Goal: Task Accomplishment & Management: Use online tool/utility

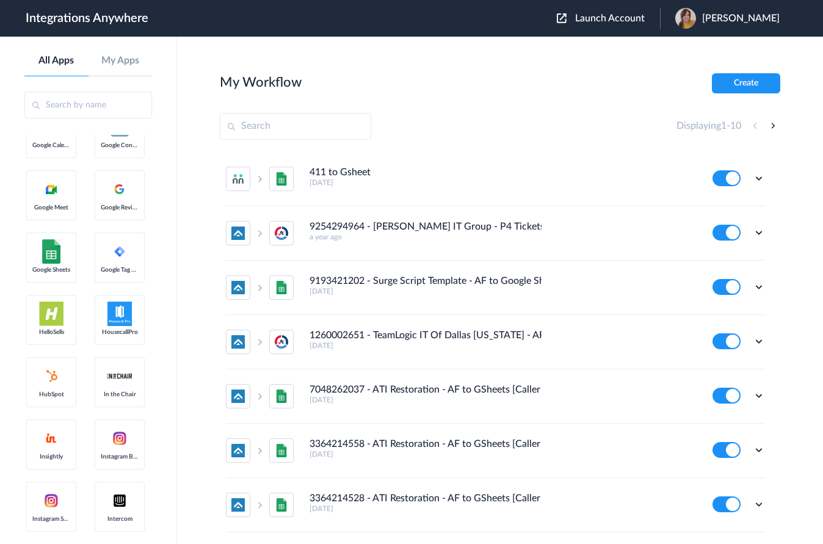
scroll to position [1038, 0]
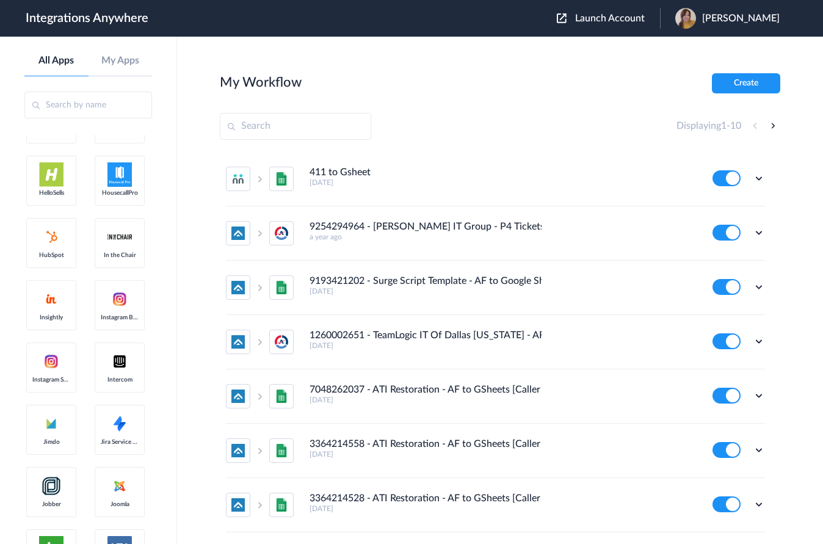
click at [727, 80] on button "Create" at bounding box center [746, 83] width 68 height 20
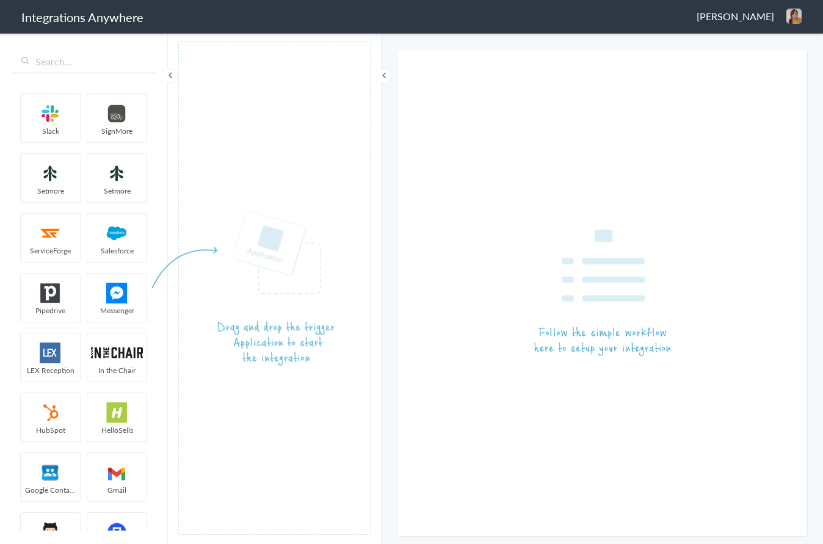
scroll to position [122, 0]
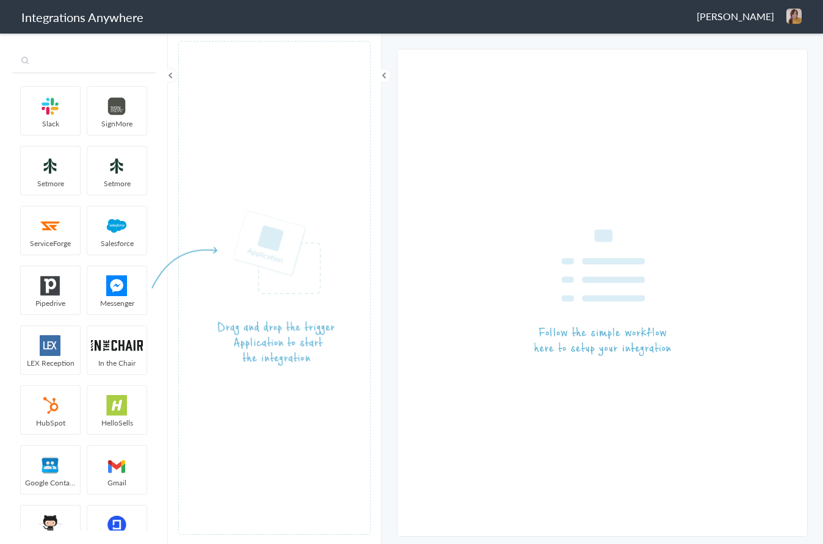
click at [54, 65] on input "text" at bounding box center [84, 61] width 144 height 23
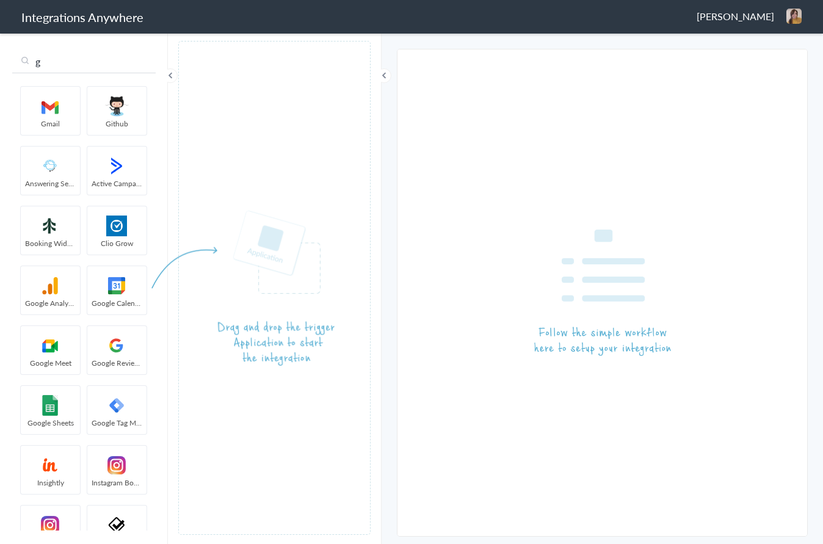
scroll to position [0, 0]
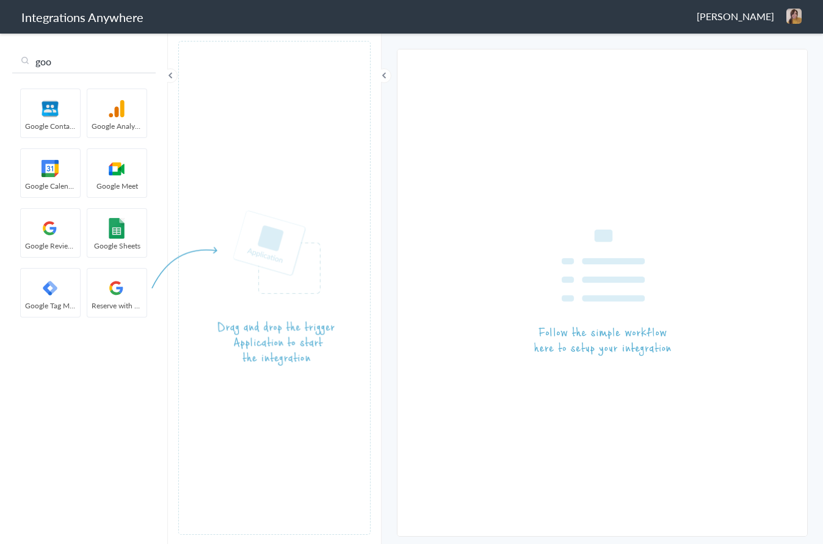
drag, startPoint x: 66, startPoint y: 60, endPoint x: 35, endPoint y: 66, distance: 31.6
click at [35, 66] on input "goo" at bounding box center [84, 61] width 144 height 23
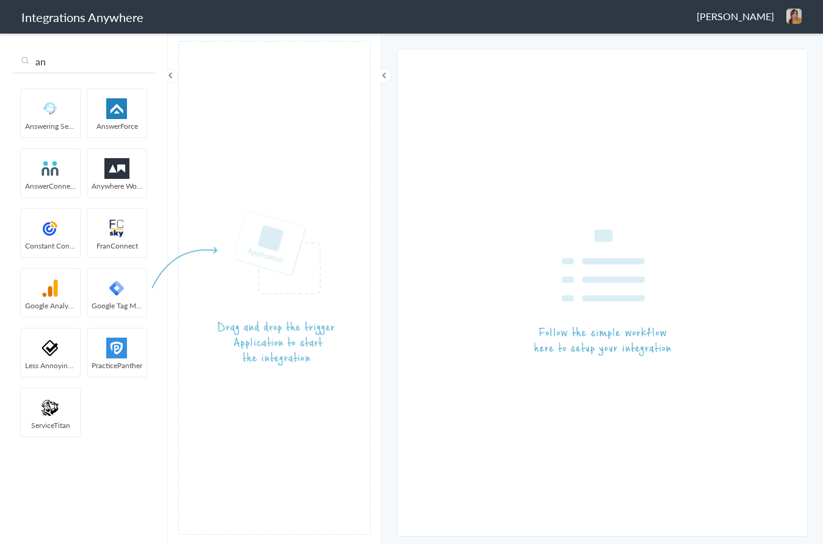
type input "an"
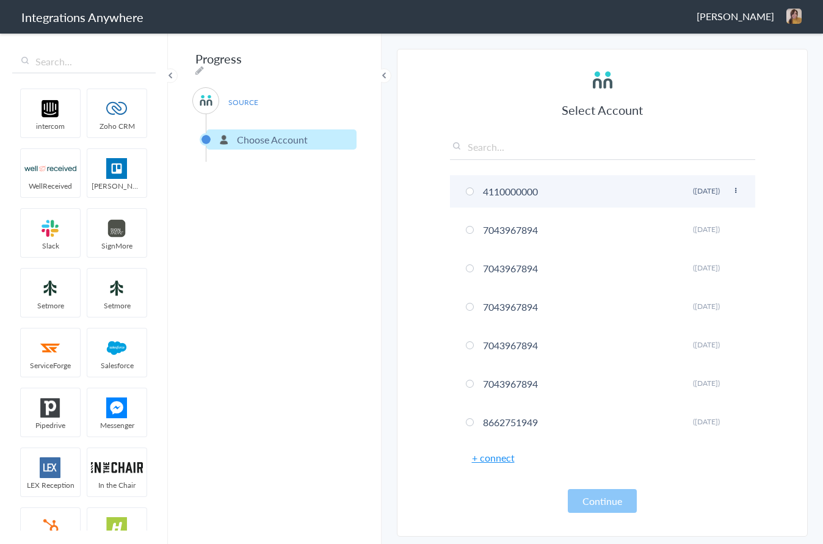
click at [470, 197] on li "4110000000 Rename Delete (10 months ago)" at bounding box center [602, 191] width 305 height 32
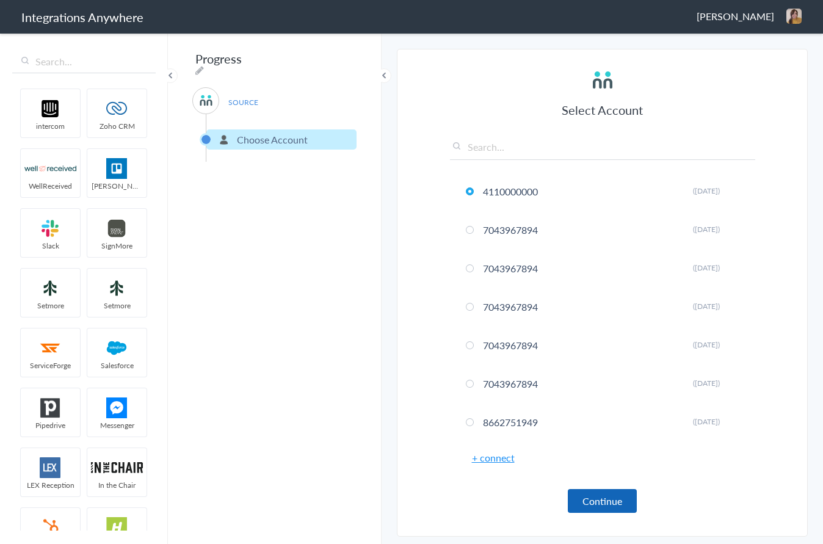
click at [585, 495] on button "Continue" at bounding box center [602, 501] width 69 height 24
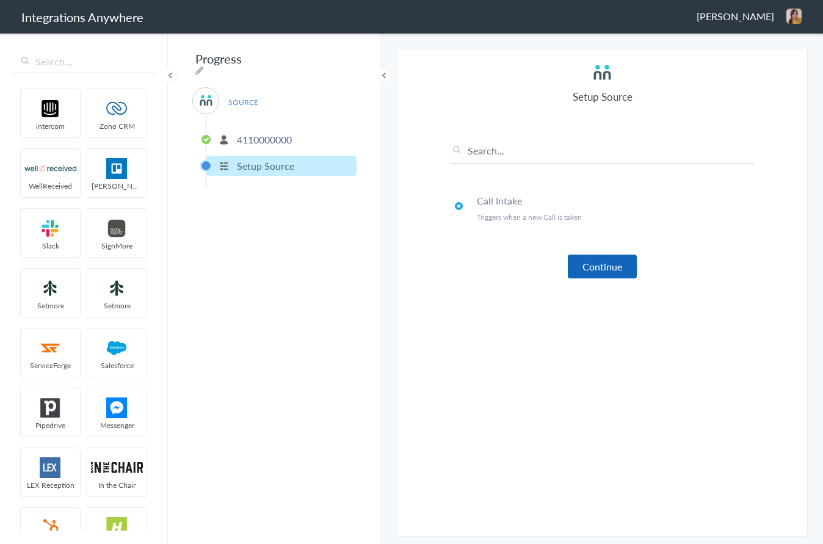
click at [620, 274] on button "Continue" at bounding box center [602, 267] width 69 height 24
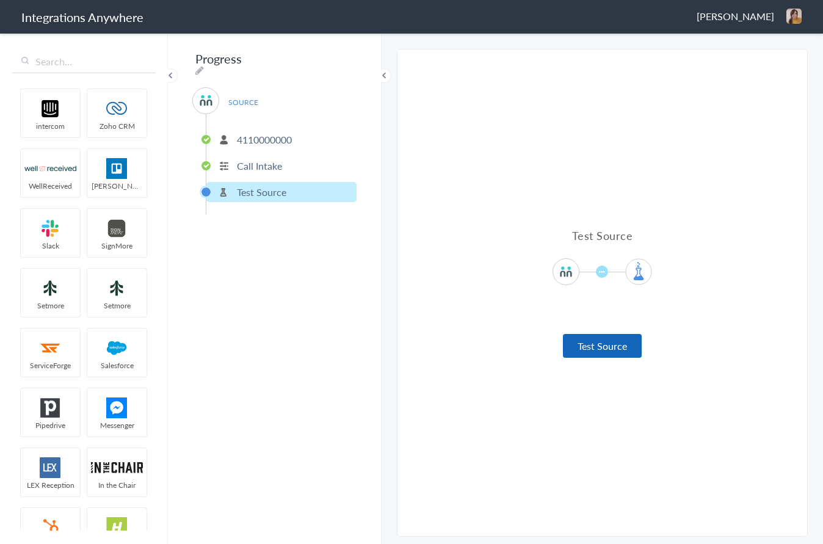
click at [604, 344] on button "Test Source" at bounding box center [602, 346] width 79 height 24
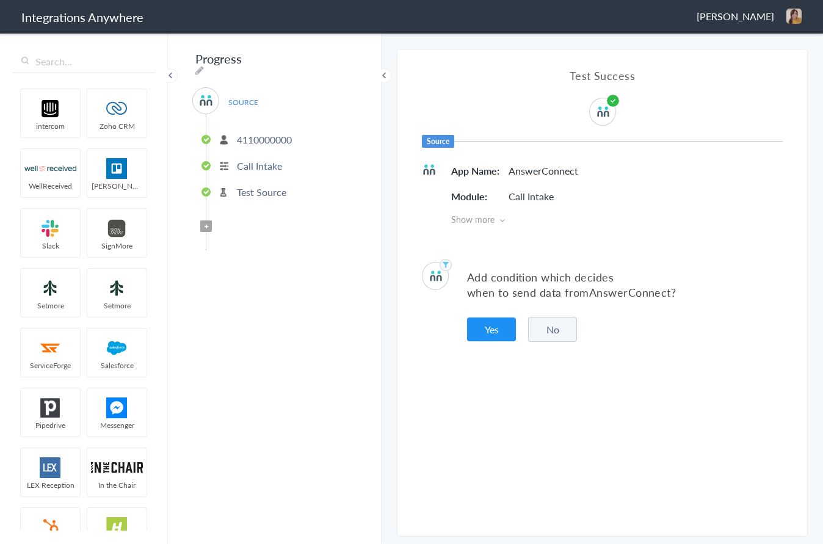
click at [537, 332] on button "No" at bounding box center [552, 329] width 49 height 25
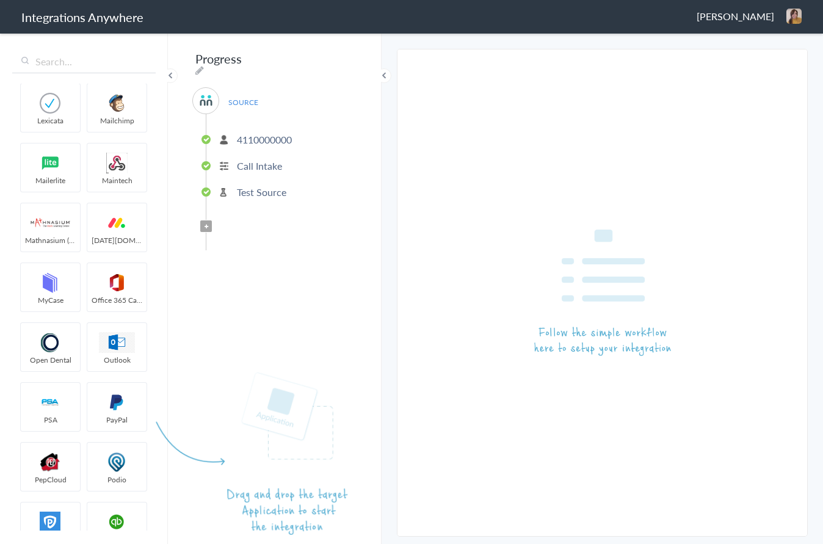
scroll to position [1954, 0]
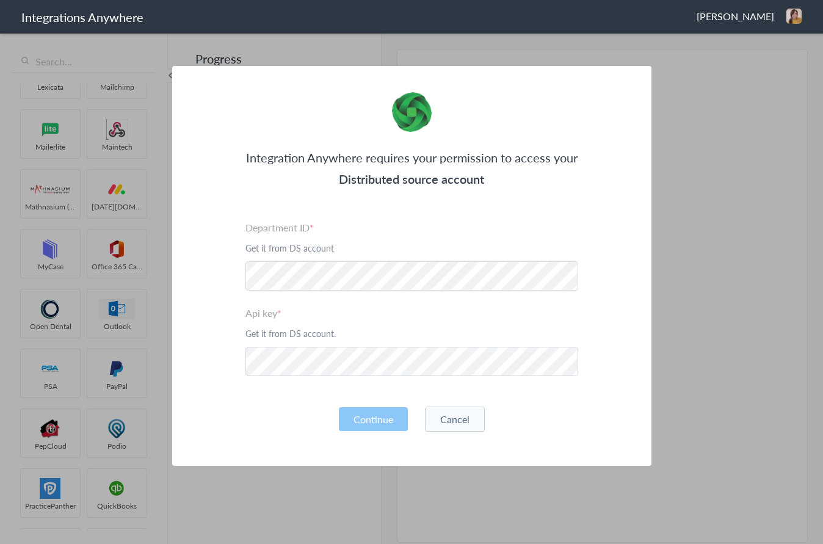
click at [451, 417] on button "Cancel" at bounding box center [455, 419] width 60 height 25
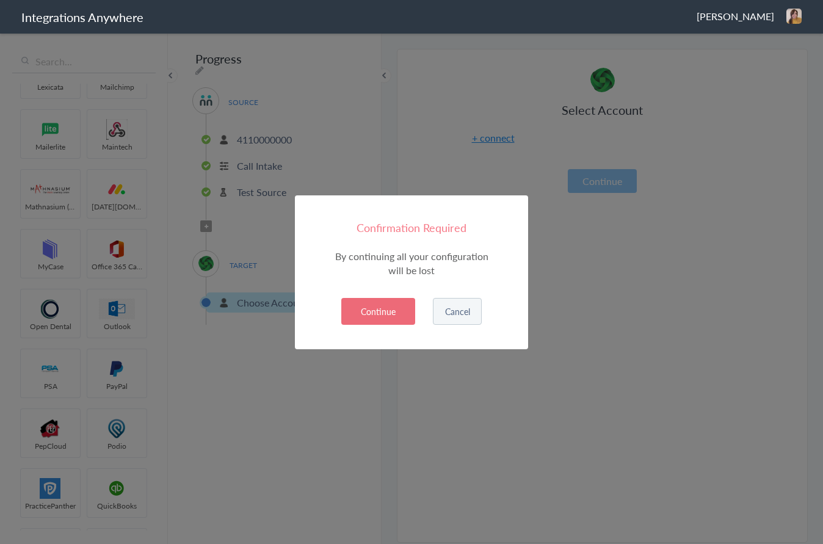
click at [392, 314] on button "Continue" at bounding box center [378, 311] width 74 height 27
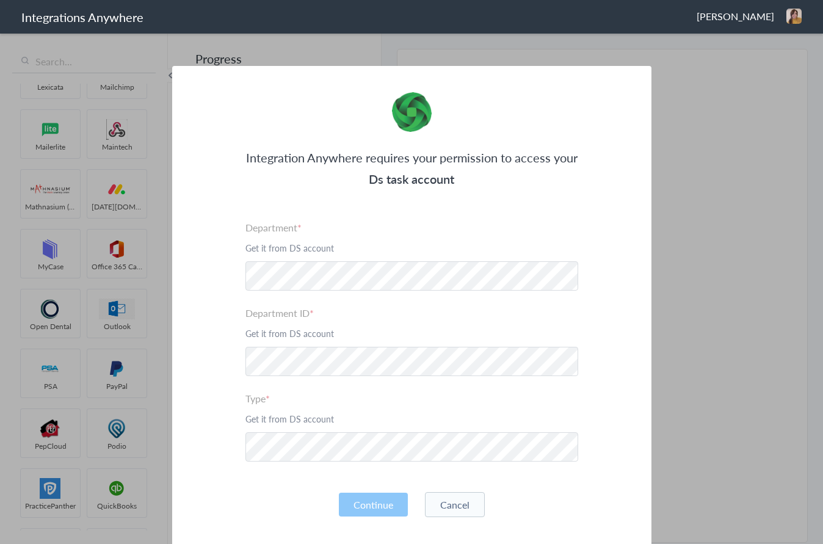
click at [440, 501] on button "Cancel" at bounding box center [455, 504] width 60 height 25
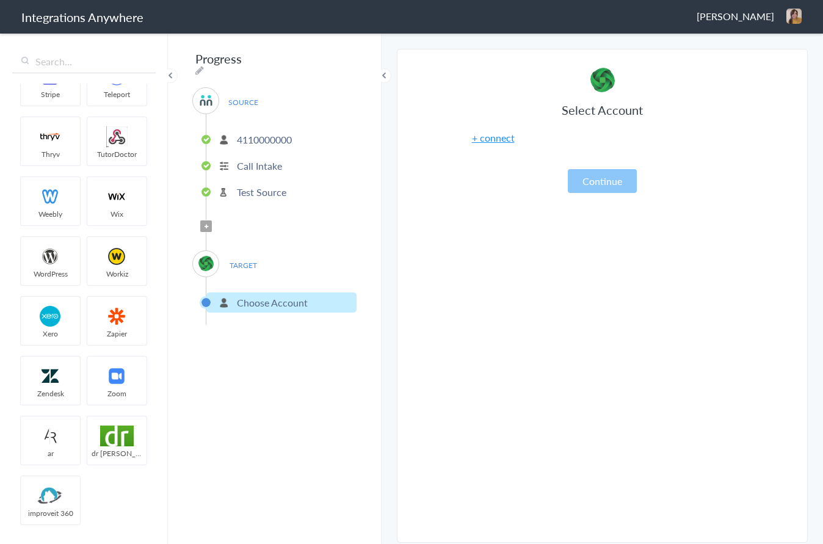
scroll to position [6077, 0]
click at [95, 16] on h1 "Integrations Anywhere" at bounding box center [82, 17] width 122 height 17
click at [796, 13] on img at bounding box center [794, 16] width 15 height 15
click at [766, 67] on li "Dashboard" at bounding box center [768, 63] width 84 height 18
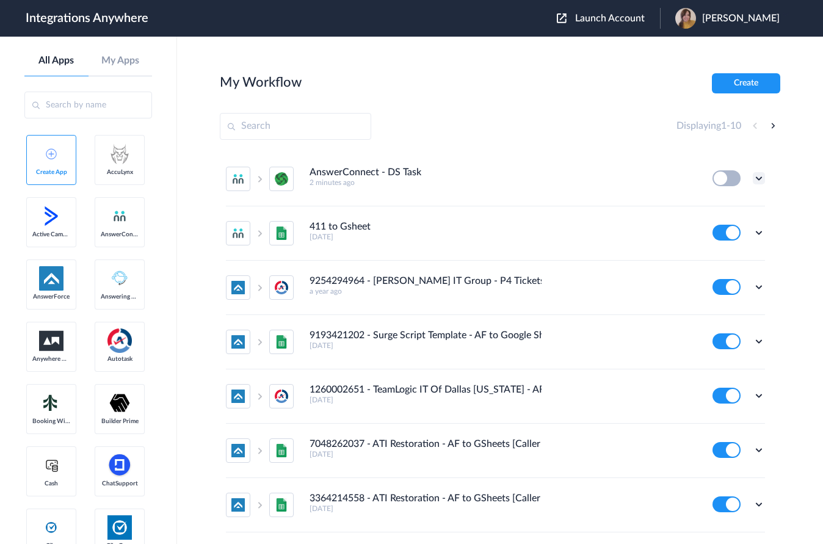
click at [753, 177] on icon at bounding box center [759, 178] width 12 height 12
click at [709, 253] on span "Delete" at bounding box center [721, 251] width 24 height 9
click at [697, 253] on link "Are you sure?" at bounding box center [716, 256] width 43 height 19
